Goal: Check status

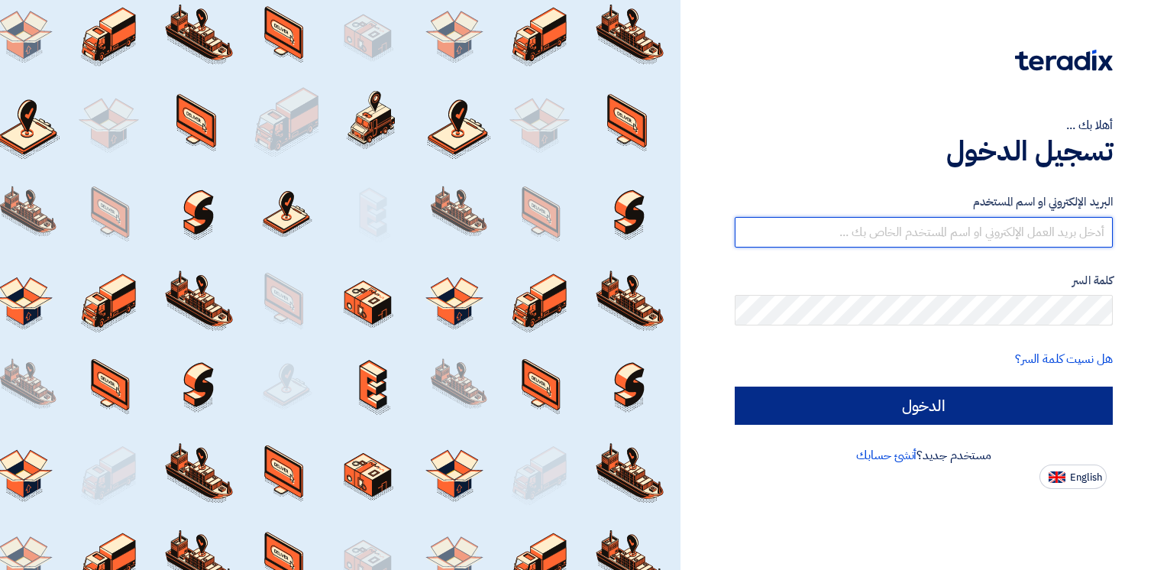
type input "ahmed.naguib@wadigroup.com.eg"
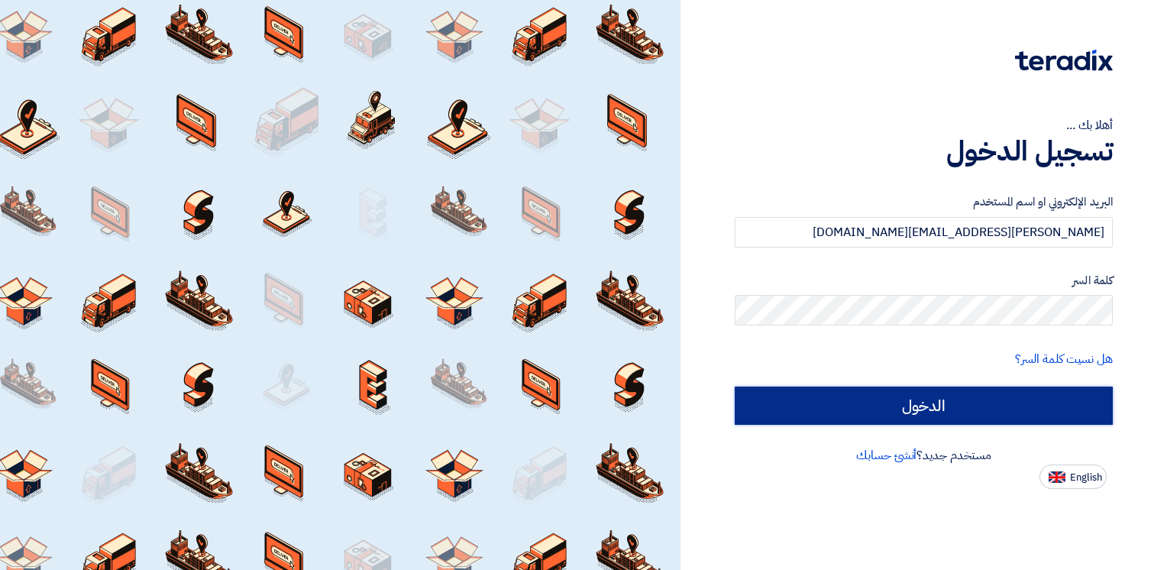
click at [861, 404] on input "الدخول" at bounding box center [924, 405] width 378 height 38
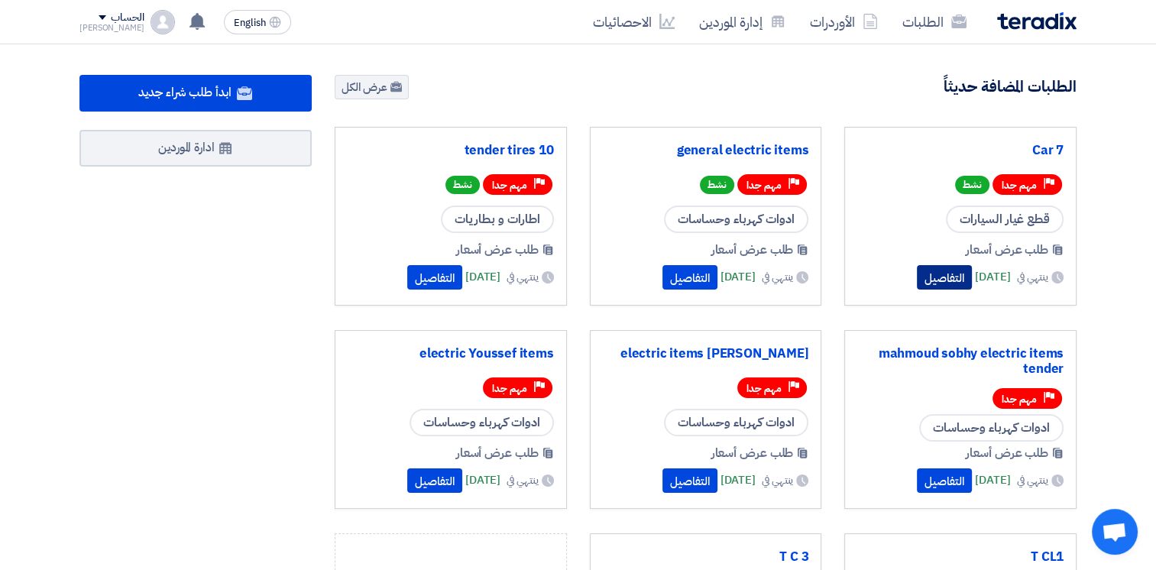
click at [919, 273] on button "التفاصيل" at bounding box center [943, 277] width 55 height 24
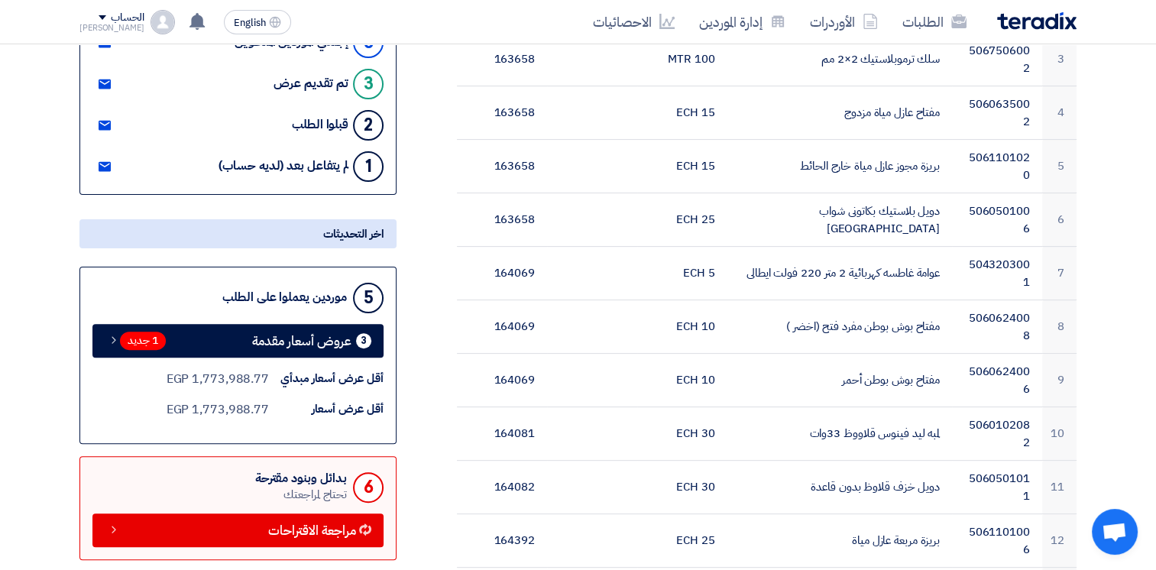
scroll to position [406, 0]
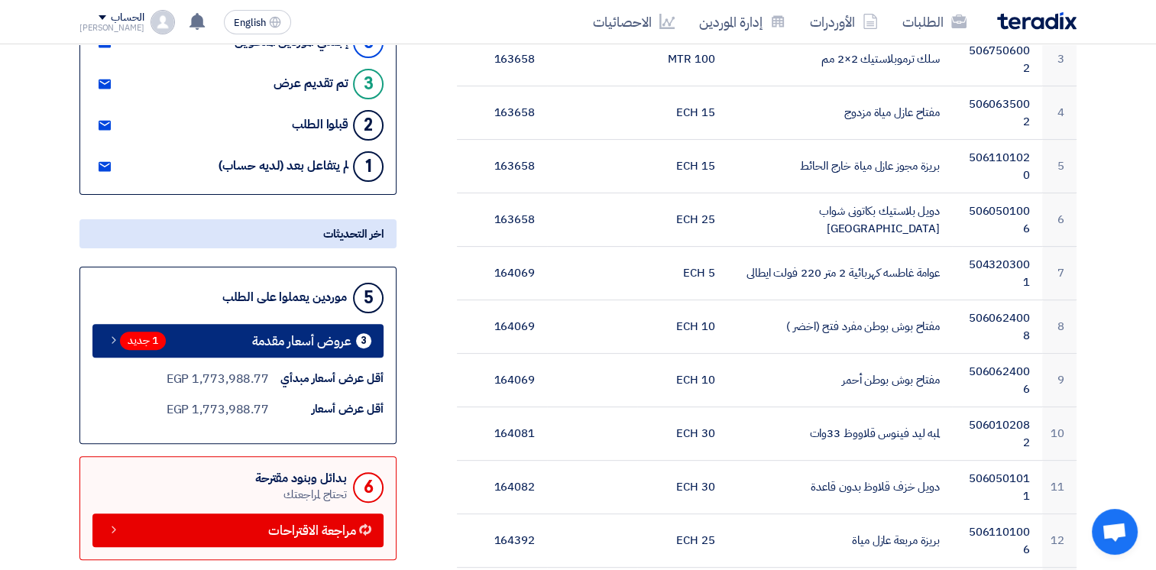
click at [341, 343] on span "عروض أسعار مقدمة" at bounding box center [301, 340] width 99 height 11
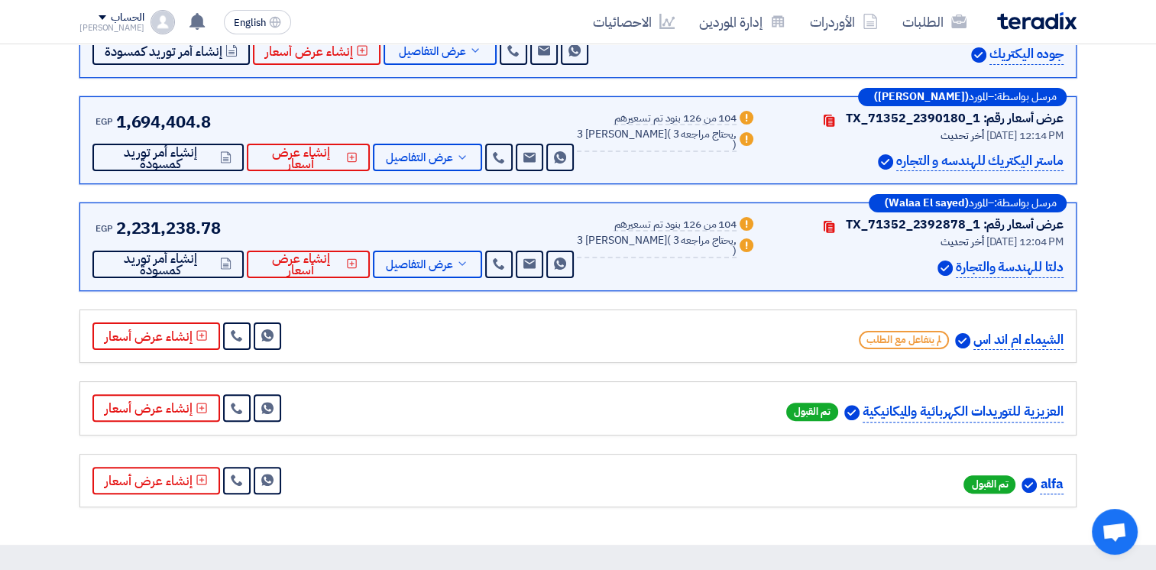
scroll to position [336, 0]
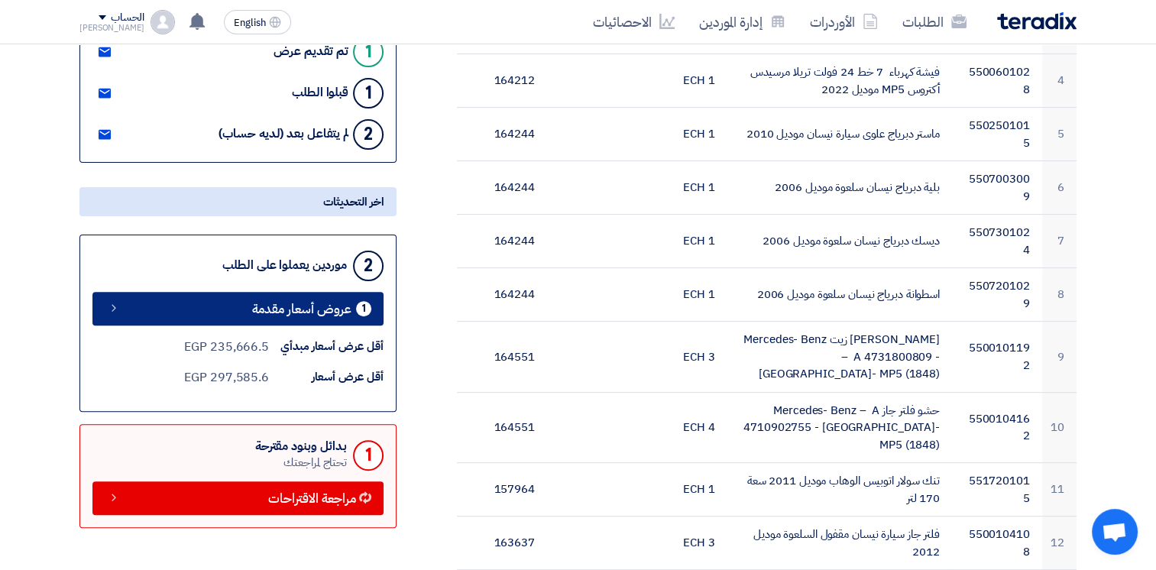
click at [317, 303] on span "عروض أسعار مقدمة" at bounding box center [301, 308] width 99 height 11
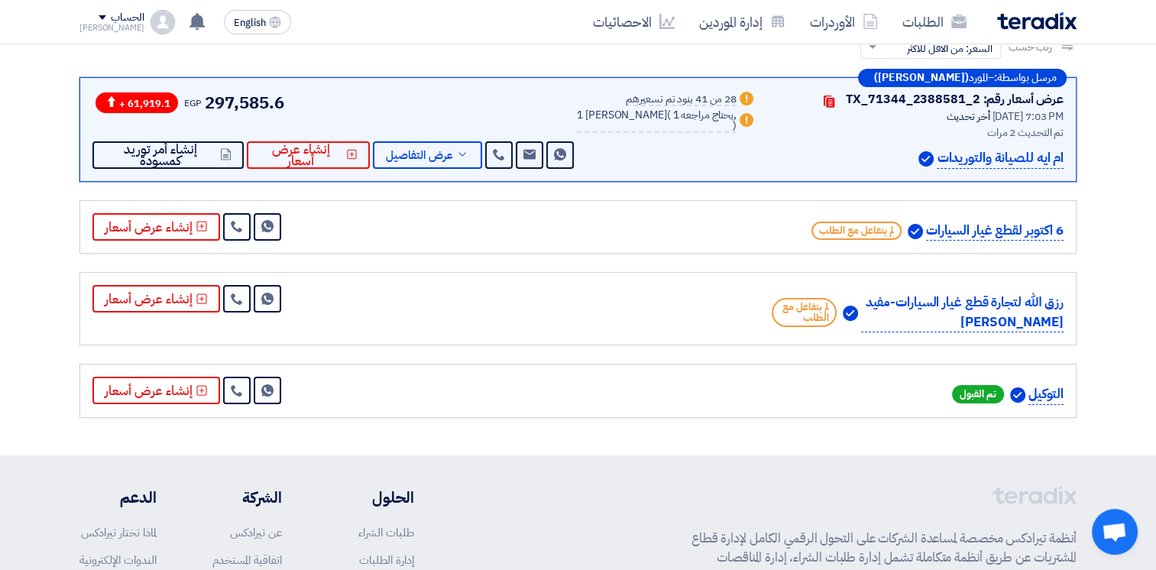
scroll to position [247, 0]
click at [472, 142] on button "عرض التفاصيل" at bounding box center [427, 154] width 109 height 27
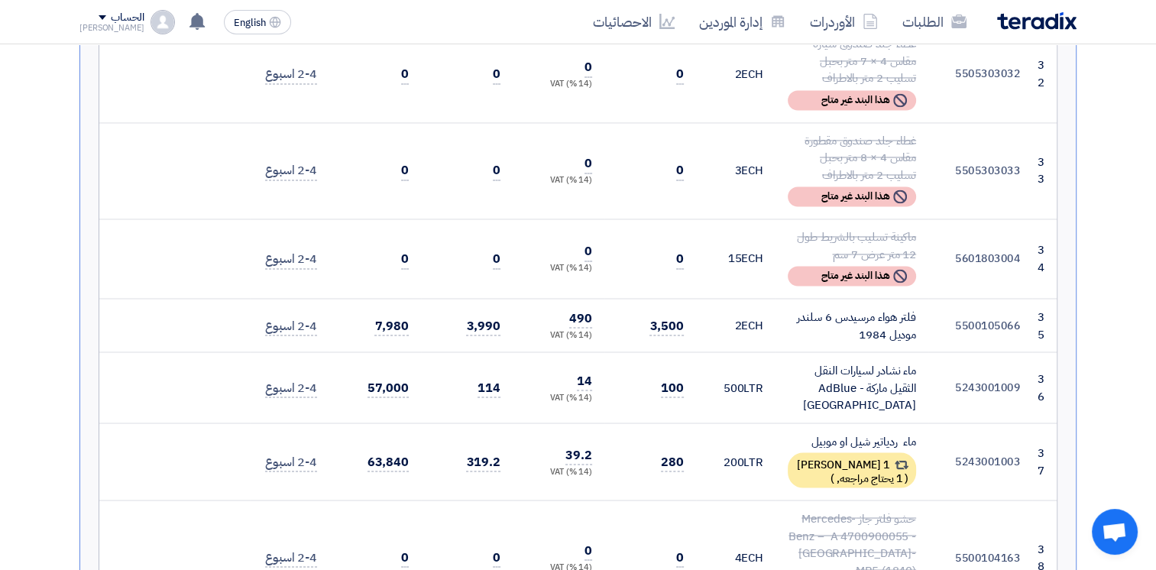
scroll to position [2971, 0]
